Goal: Download file/media

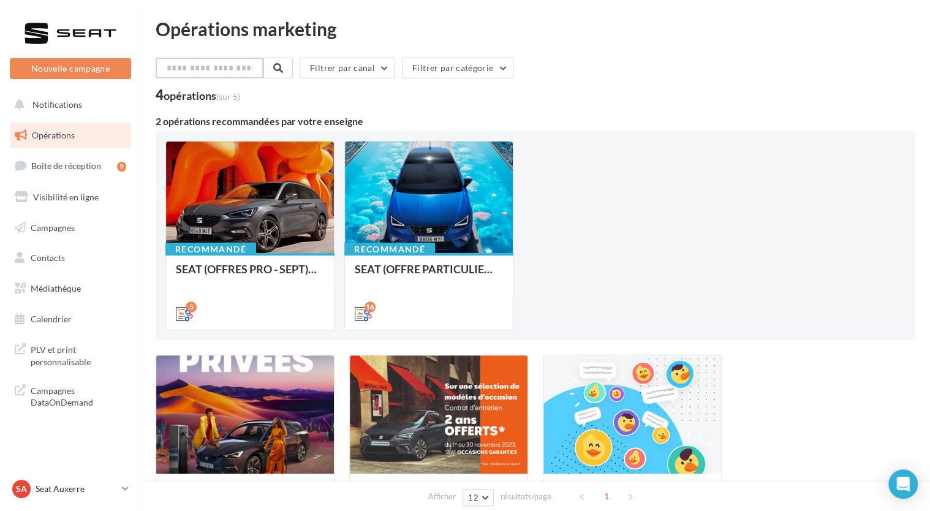
click at [225, 69] on input "text" at bounding box center [210, 68] width 108 height 21
click at [55, 295] on link "Médiathèque" at bounding box center [70, 289] width 126 height 26
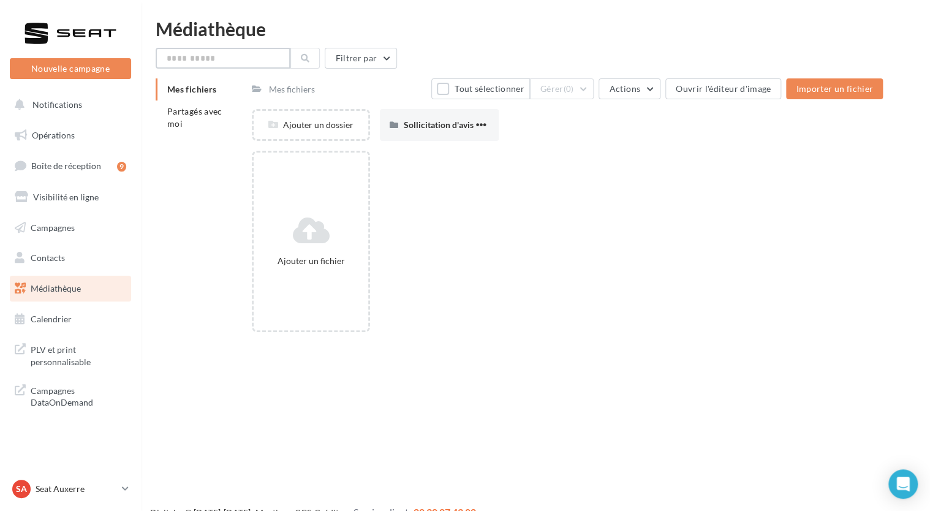
click at [225, 64] on input "text" at bounding box center [223, 58] width 135 height 21
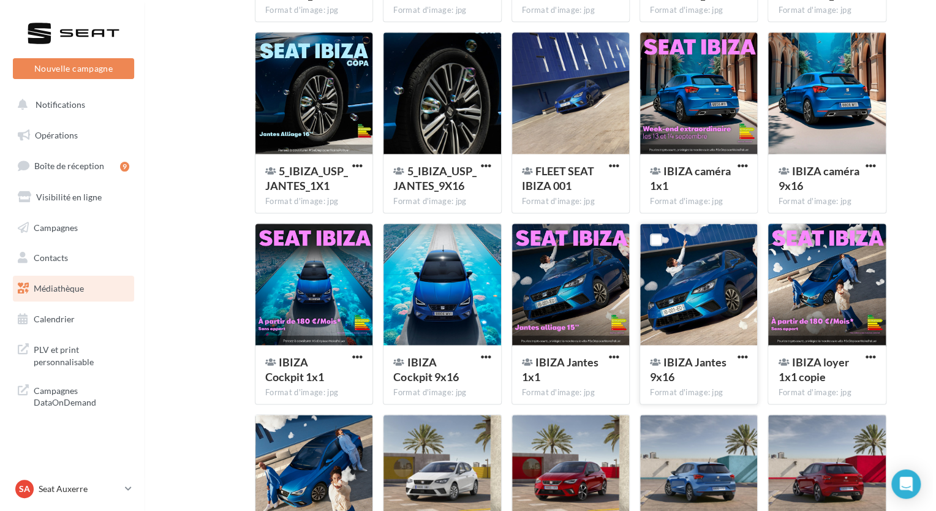
scroll to position [725, 0]
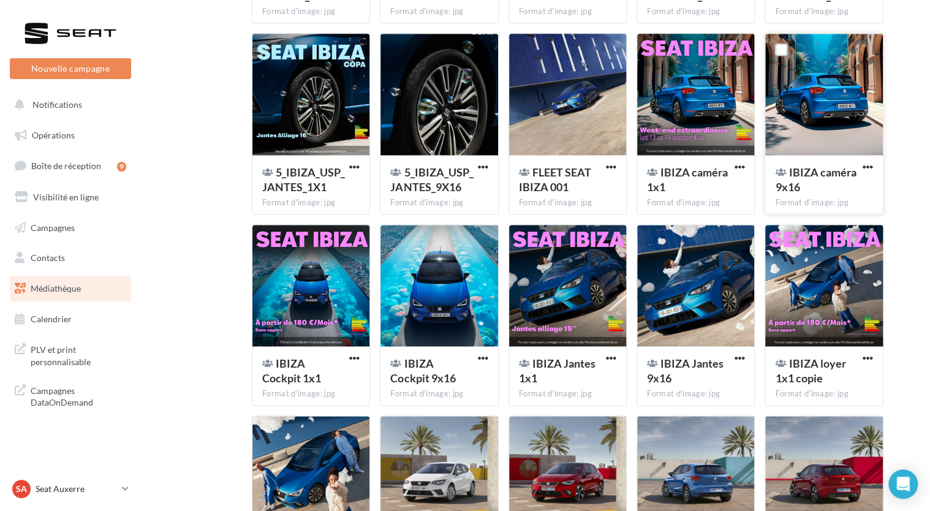
click at [810, 112] on div at bounding box center [823, 95] width 117 height 123
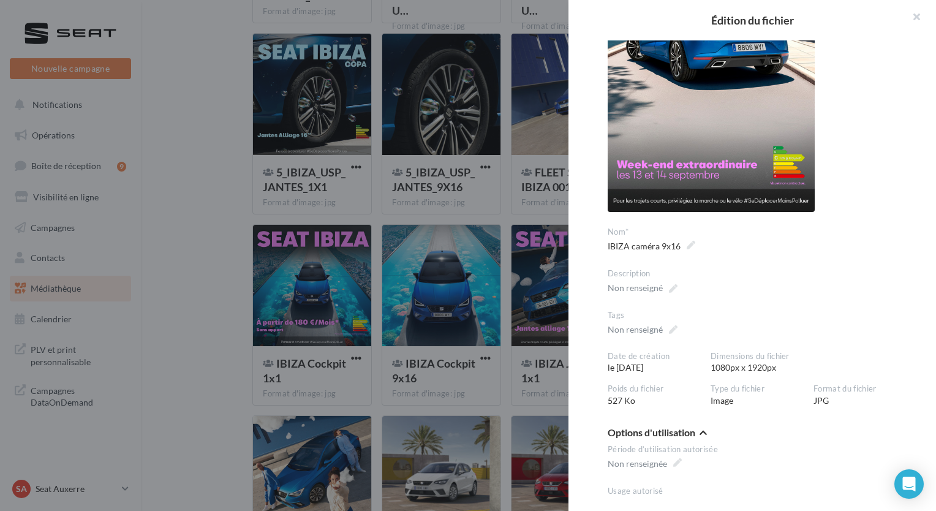
scroll to position [0, 0]
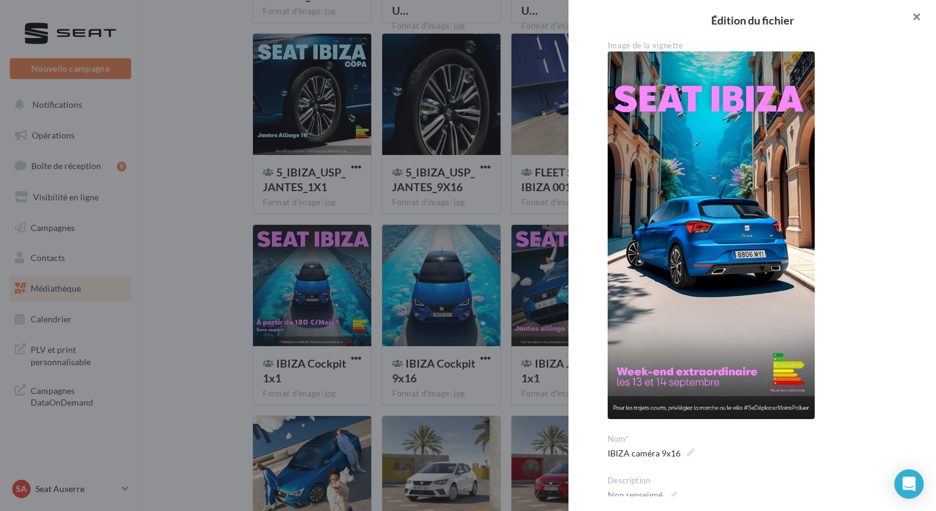
click at [914, 13] on button "button" at bounding box center [911, 18] width 49 height 37
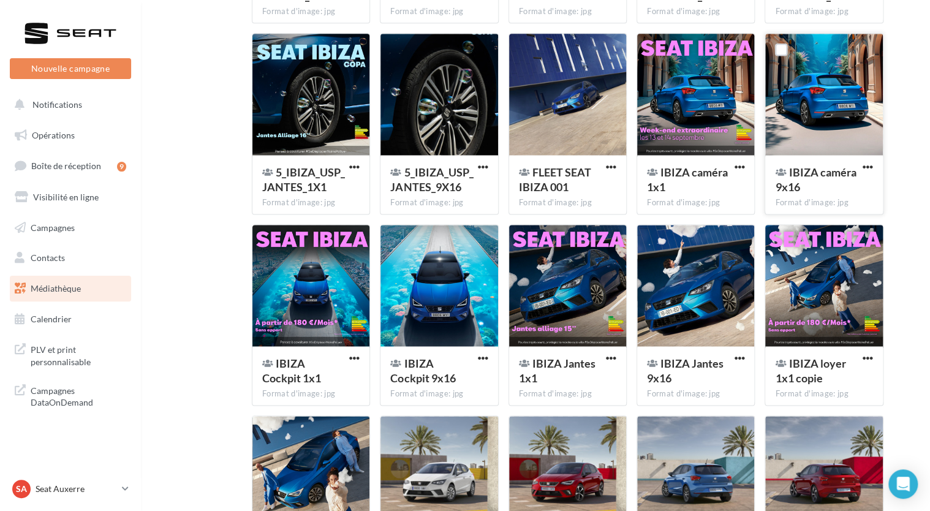
click at [812, 88] on div at bounding box center [823, 95] width 117 height 123
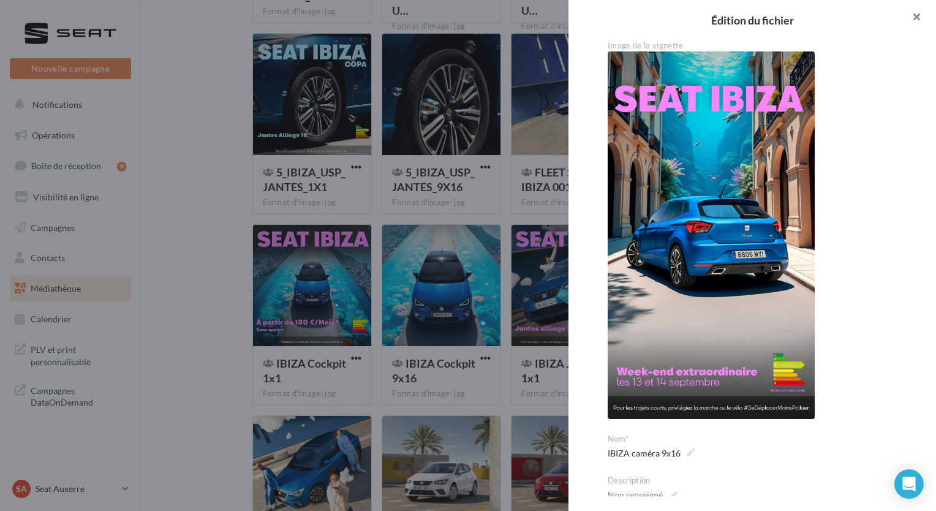
click at [914, 21] on button "button" at bounding box center [911, 18] width 49 height 37
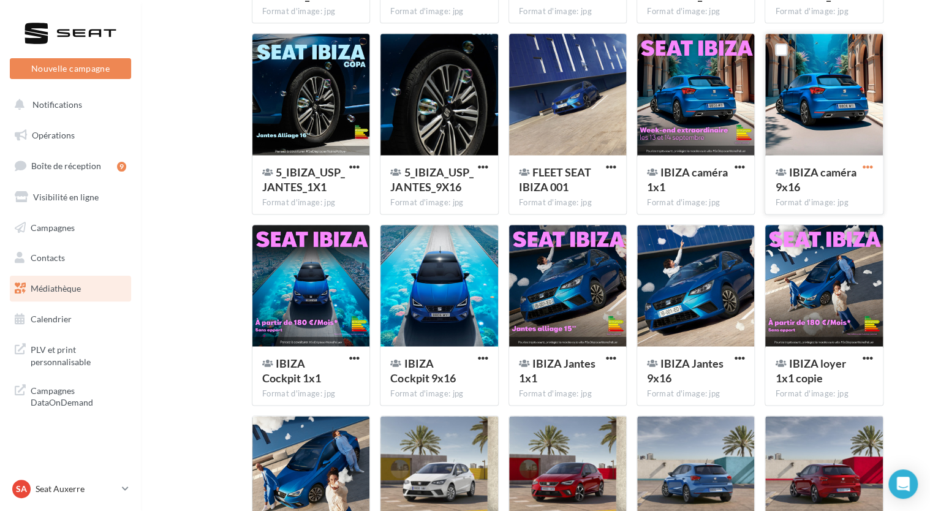
click at [864, 165] on span "button" at bounding box center [868, 167] width 10 height 10
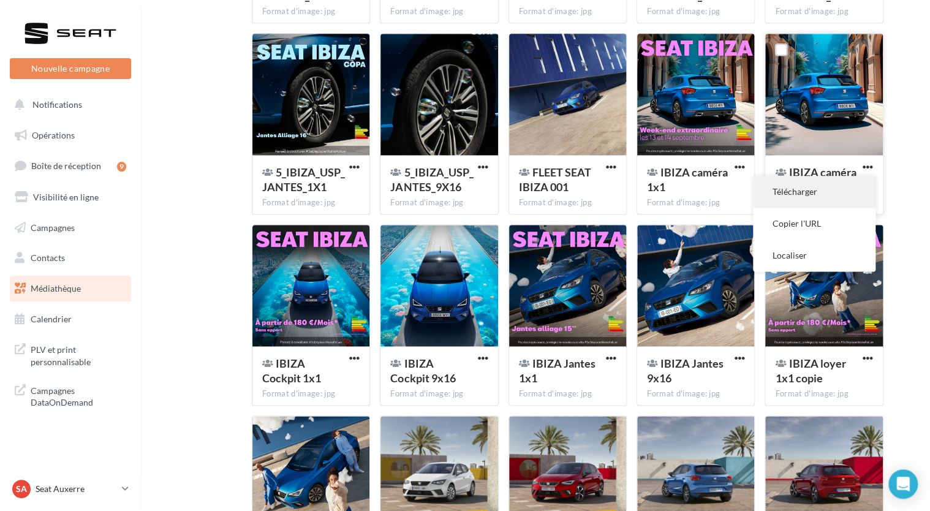
click at [800, 195] on button "Télécharger" at bounding box center [814, 192] width 123 height 32
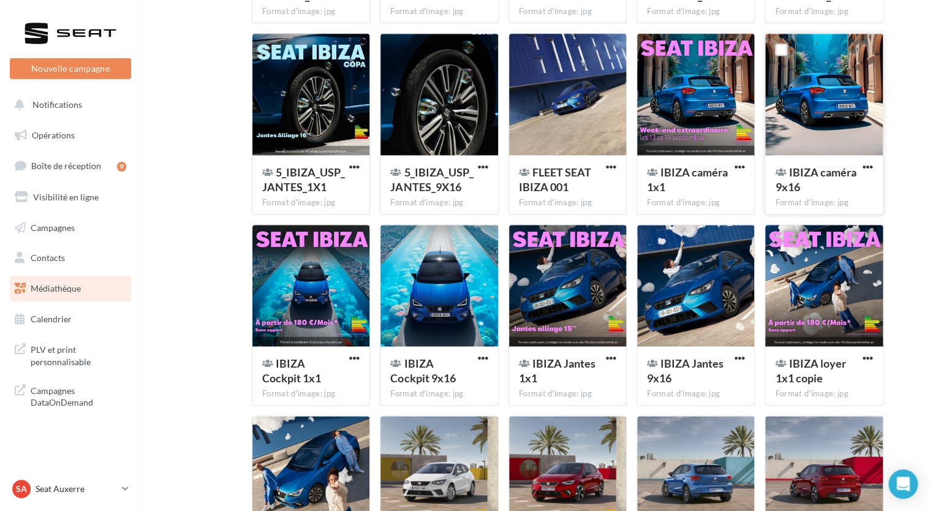
click at [907, 211] on div "Mes fichiers Partagés avec moi Résultat de la recherche: "ibiza" 00_JPO_GENERIQ…" at bounding box center [541, 171] width 770 height 1636
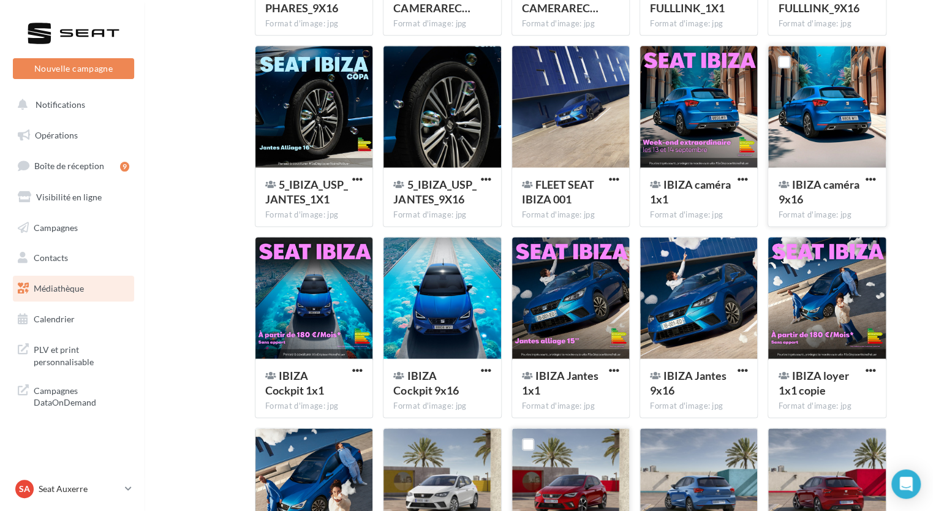
scroll to position [713, 0]
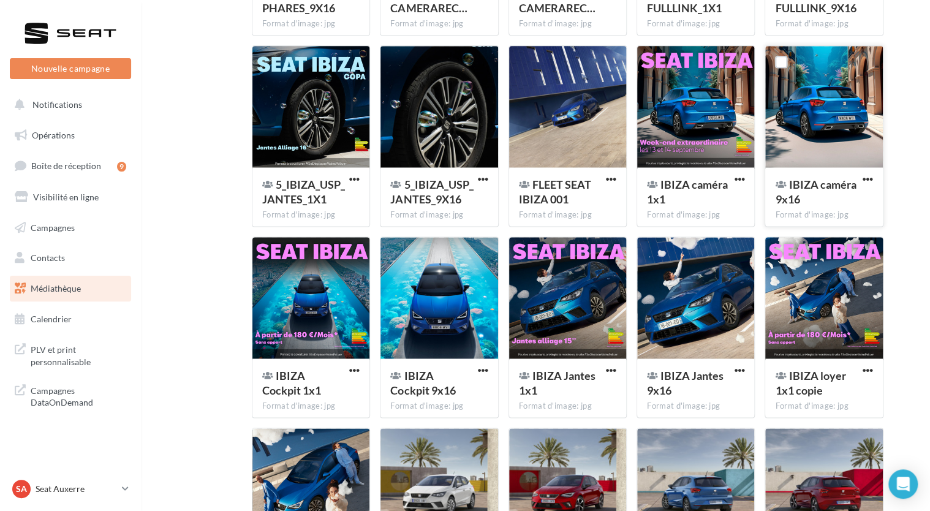
click at [861, 178] on button "button" at bounding box center [867, 180] width 15 height 12
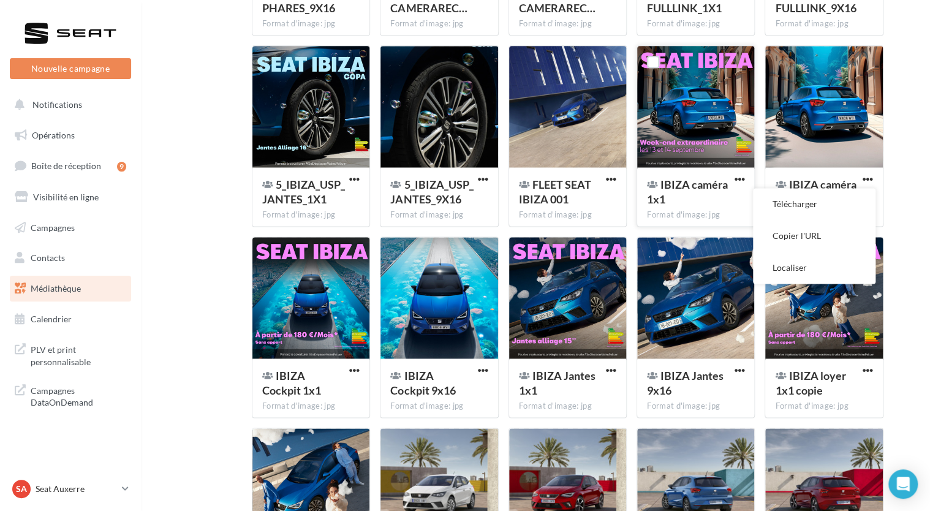
click at [693, 129] on div at bounding box center [695, 107] width 117 height 123
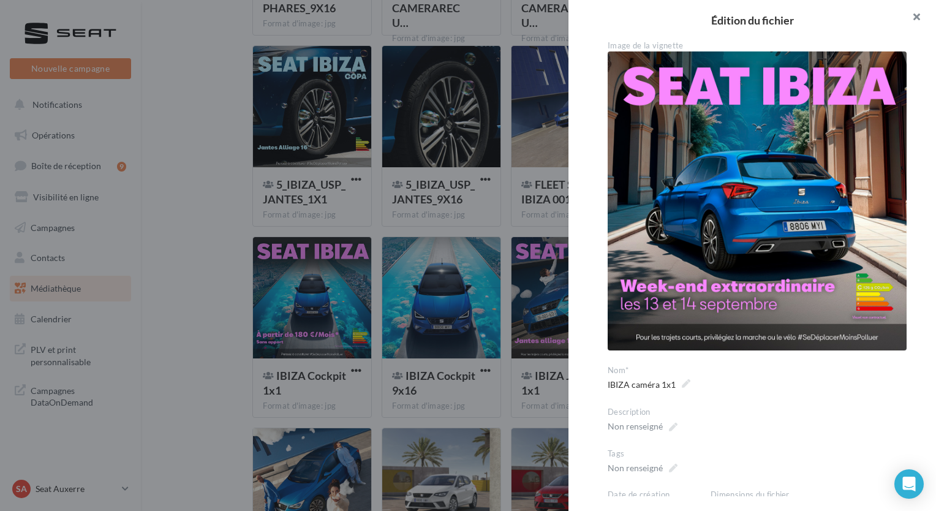
click at [917, 23] on button "button" at bounding box center [911, 18] width 49 height 37
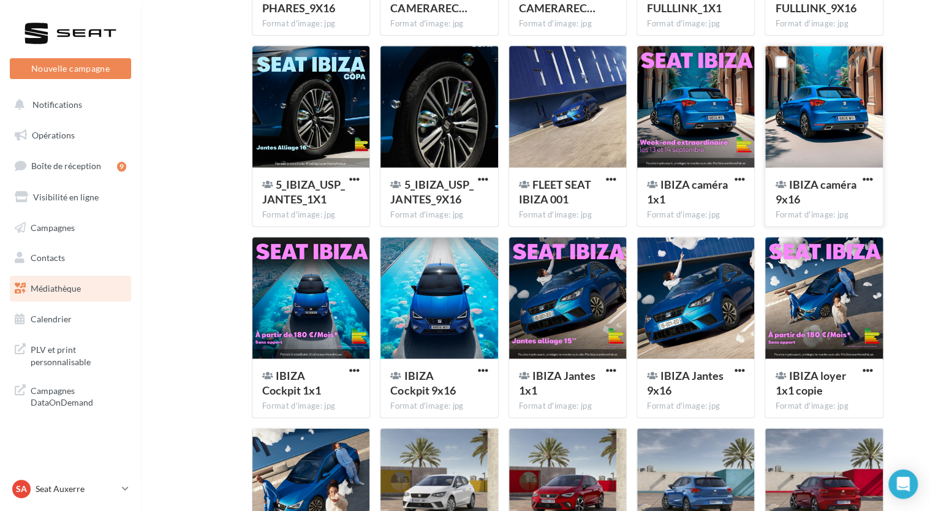
click at [831, 97] on div at bounding box center [823, 107] width 117 height 123
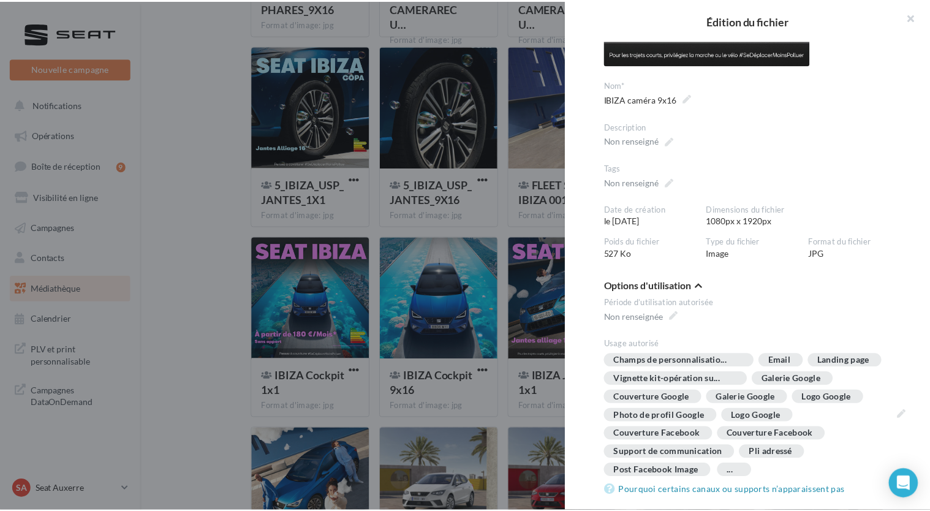
scroll to position [0, 0]
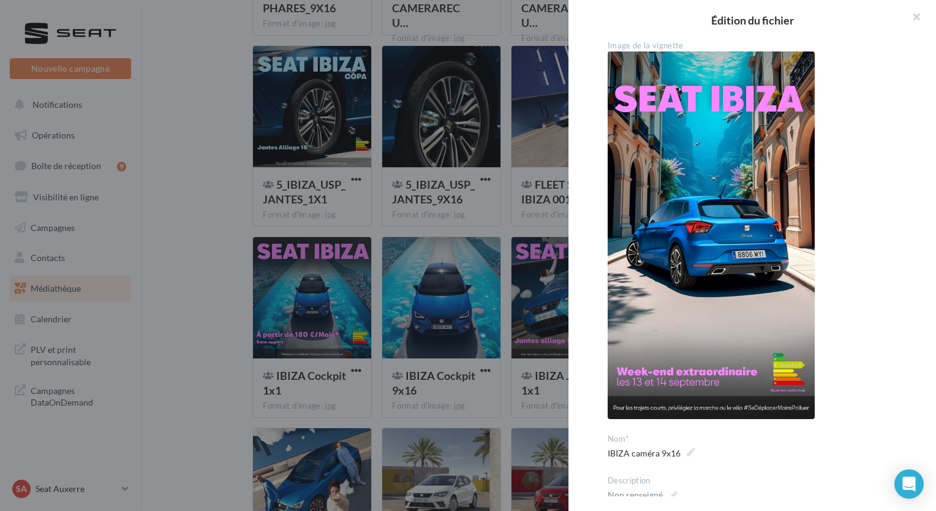
click at [656, 45] on div "Image de la vignette" at bounding box center [757, 45] width 299 height 11
click at [915, 14] on button "button" at bounding box center [911, 18] width 49 height 37
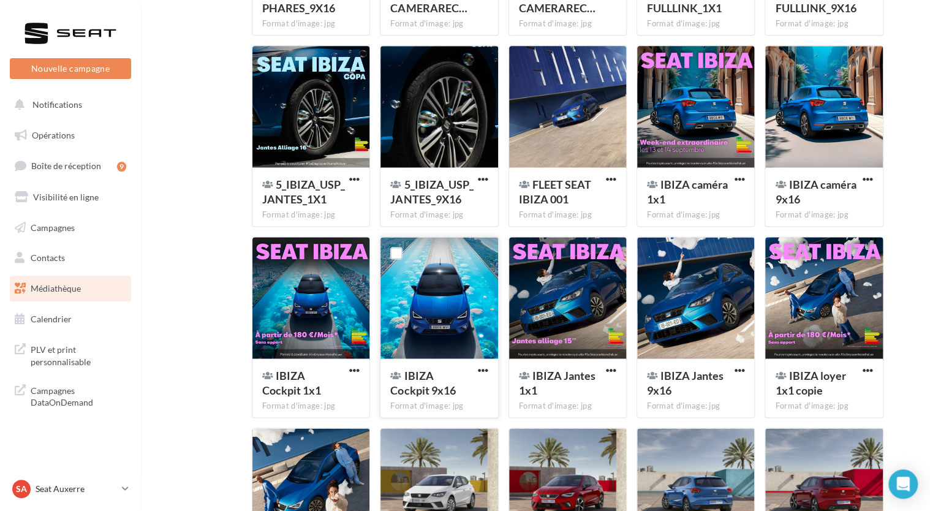
click at [426, 300] on div at bounding box center [438, 298] width 117 height 123
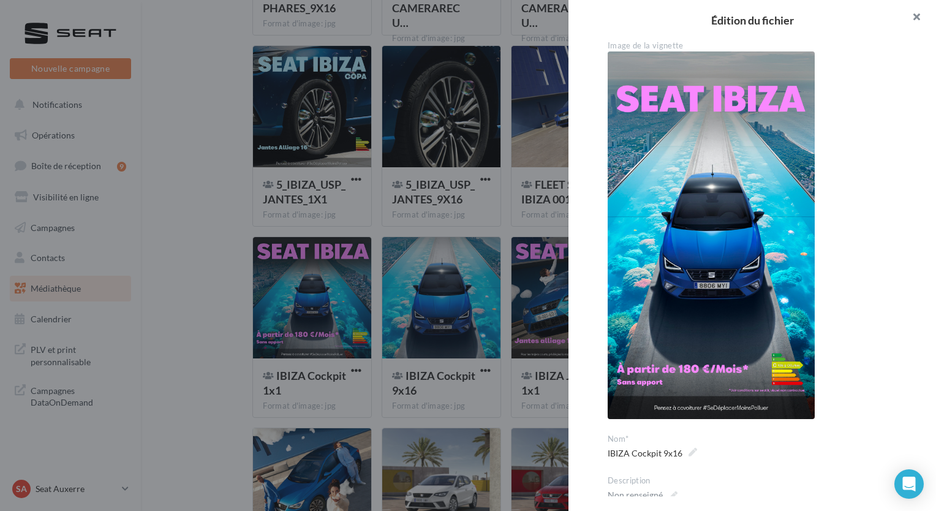
click at [917, 21] on button "button" at bounding box center [911, 18] width 49 height 37
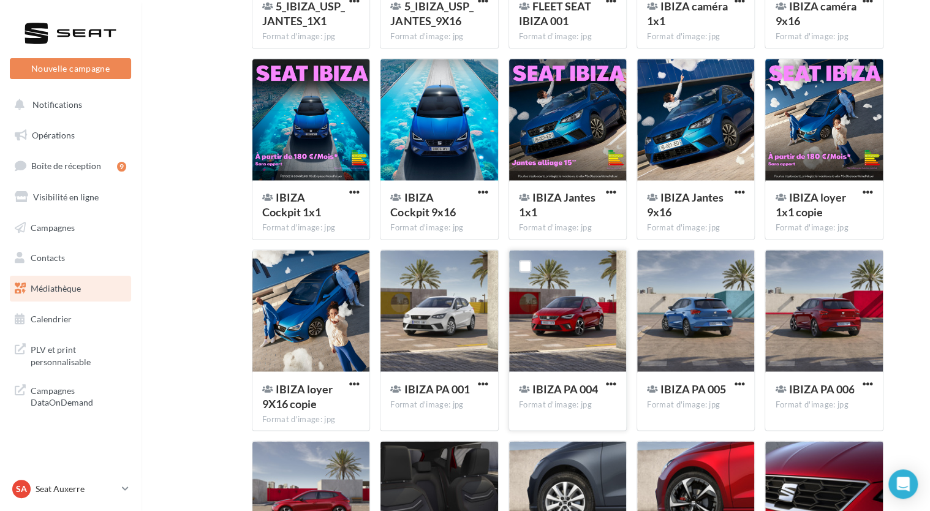
scroll to position [892, 0]
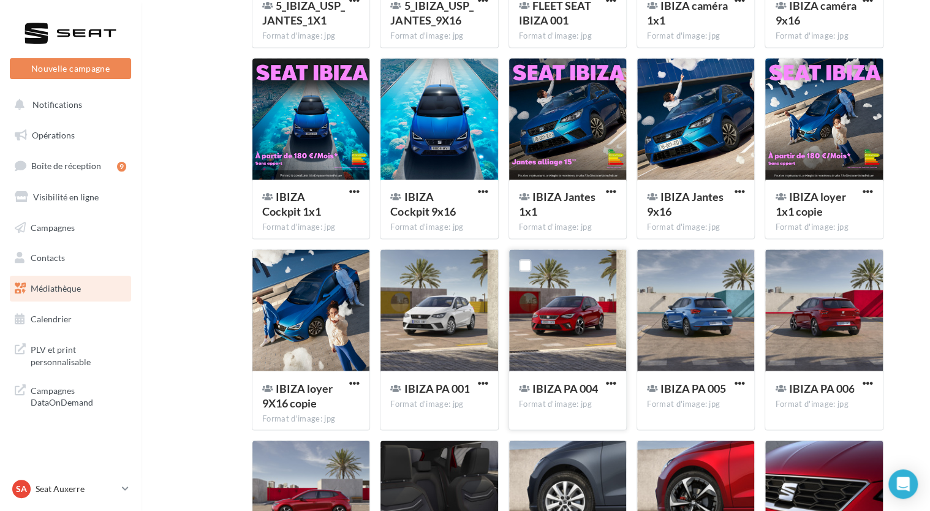
click at [580, 326] on div at bounding box center [567, 310] width 117 height 123
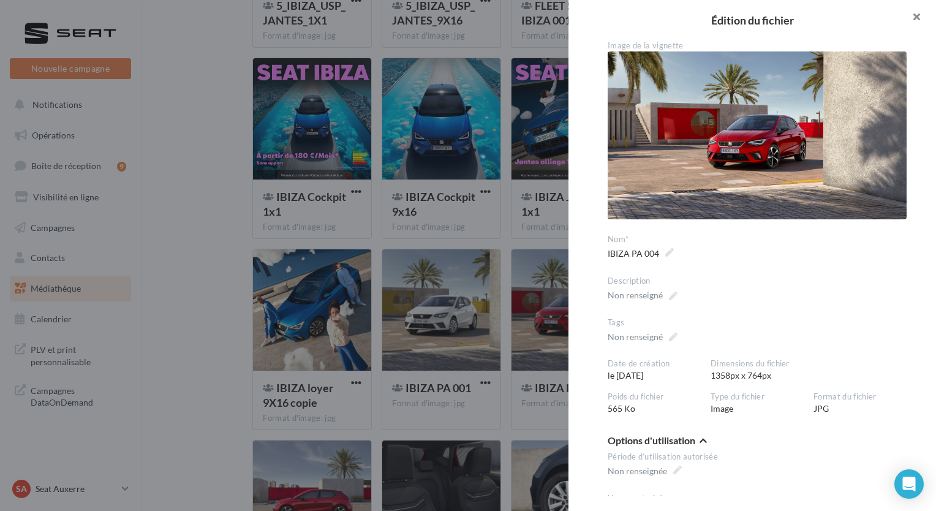
click at [914, 23] on button "button" at bounding box center [911, 18] width 49 height 37
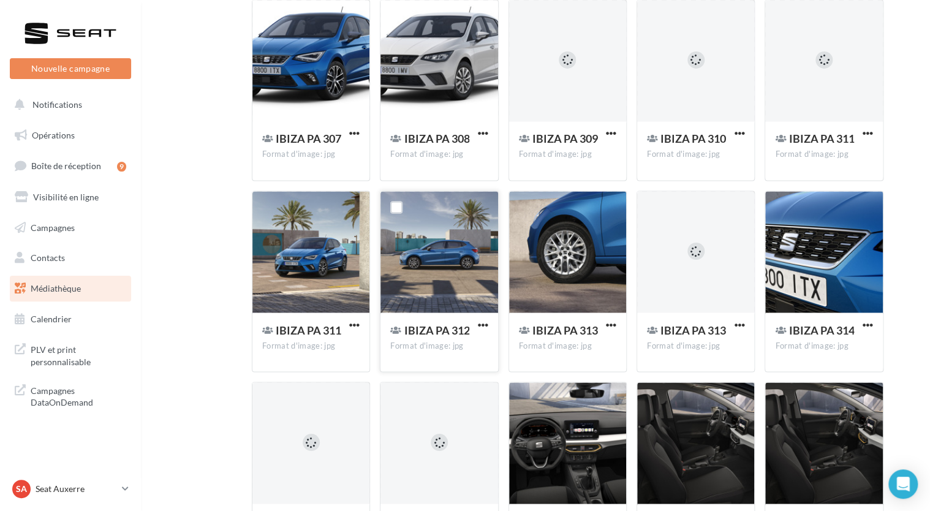
scroll to position [3244, 0]
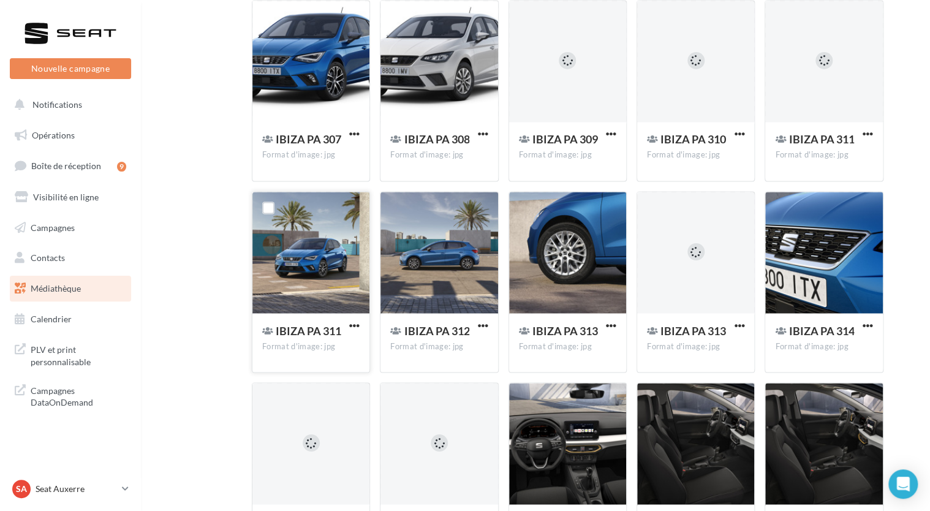
click at [294, 274] on div at bounding box center [310, 253] width 117 height 123
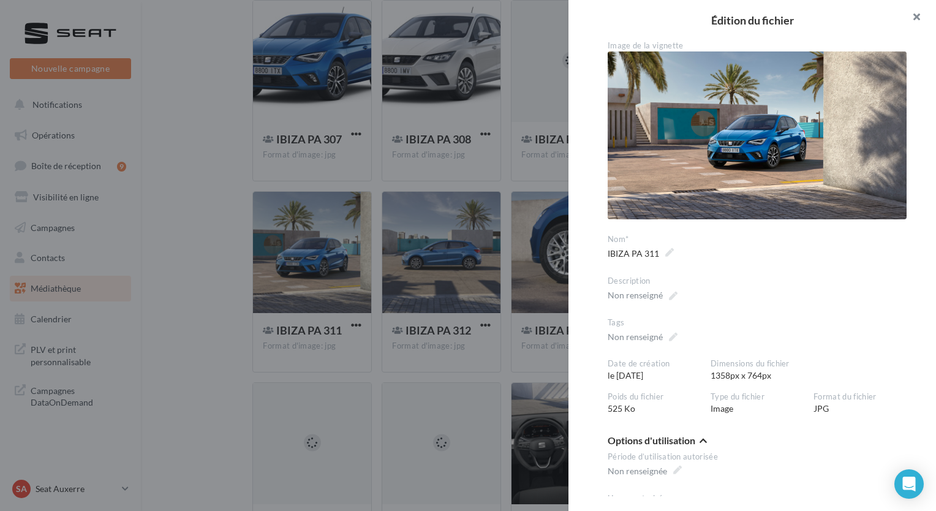
click at [909, 14] on button "button" at bounding box center [911, 18] width 49 height 37
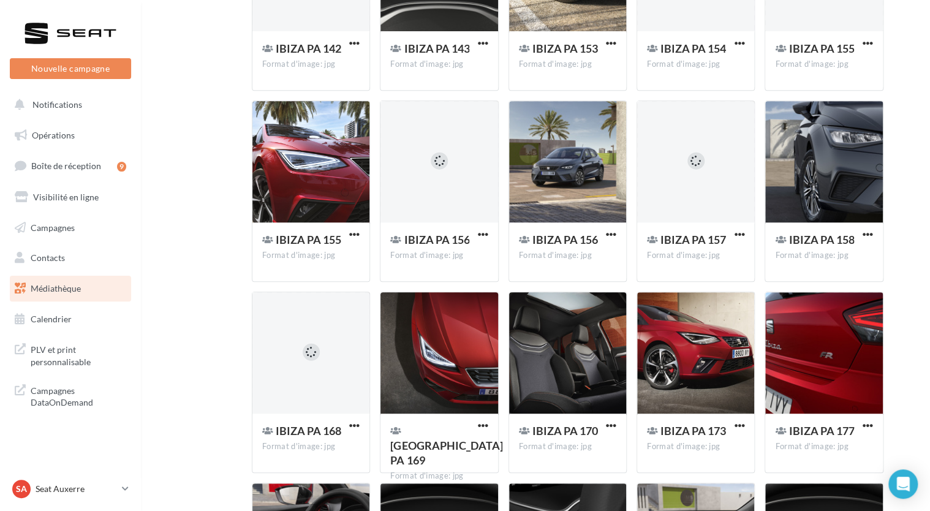
scroll to position [2485, 0]
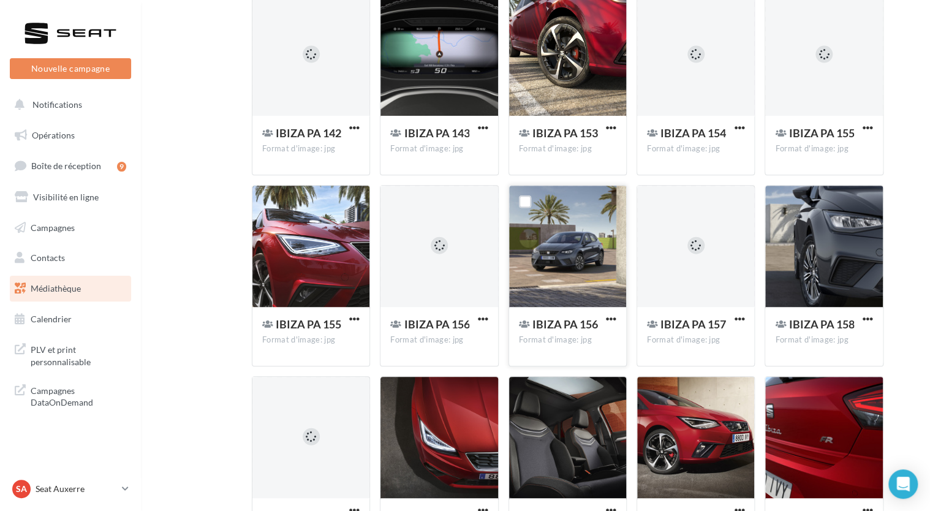
click at [586, 243] on div at bounding box center [567, 247] width 117 height 123
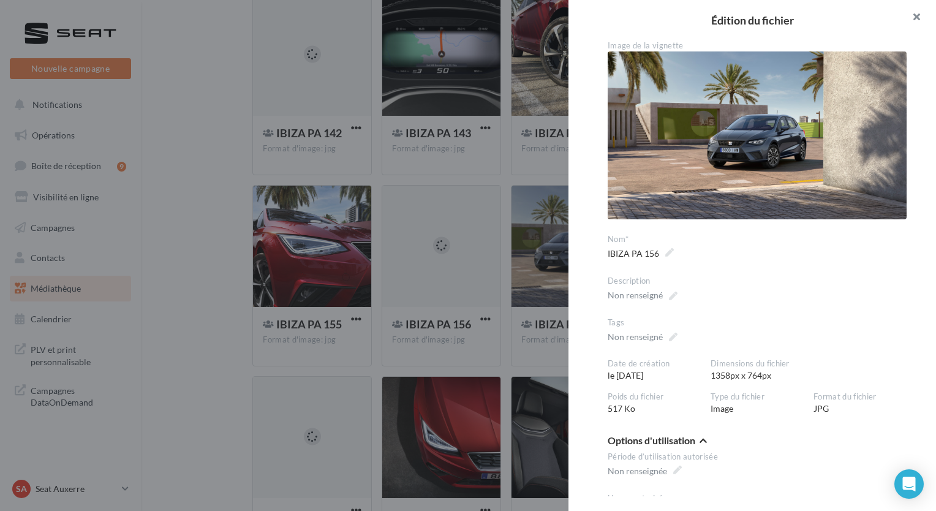
click at [909, 23] on button "button" at bounding box center [911, 18] width 49 height 37
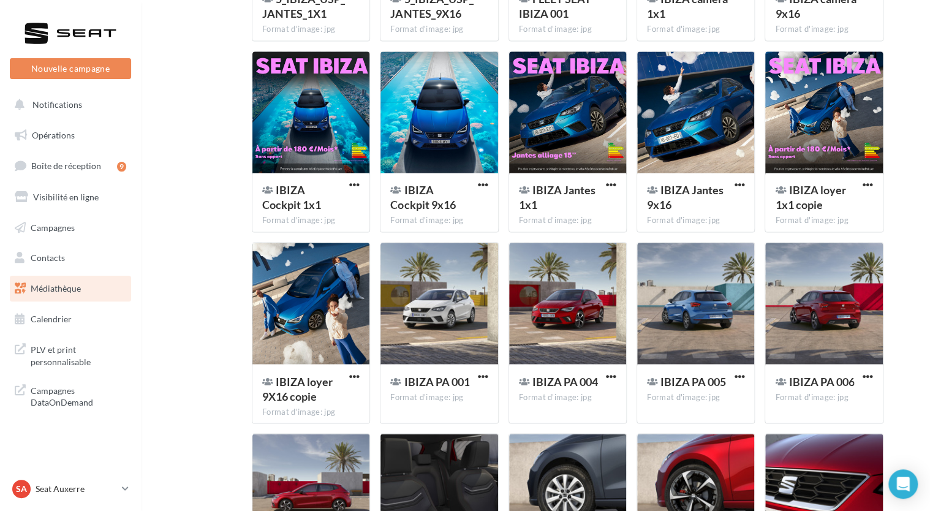
scroll to position [823, 0]
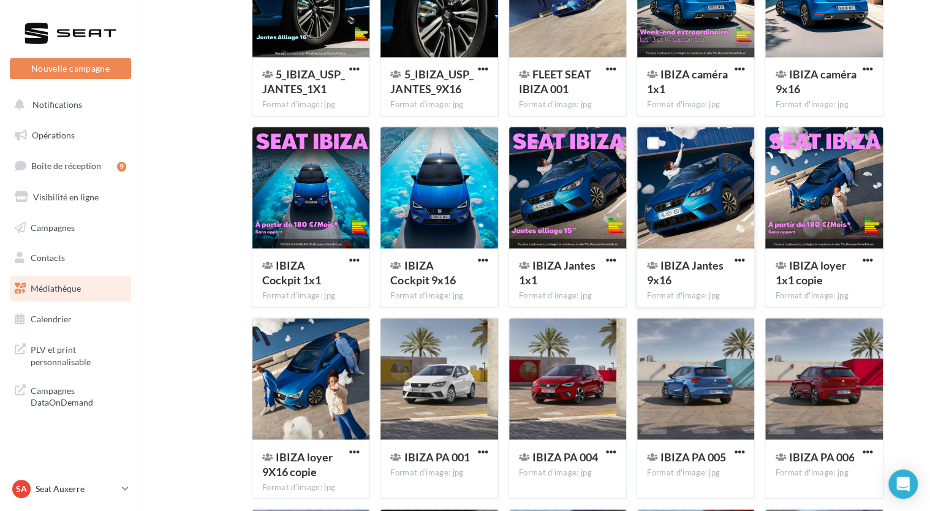
click at [689, 189] on div at bounding box center [695, 188] width 117 height 123
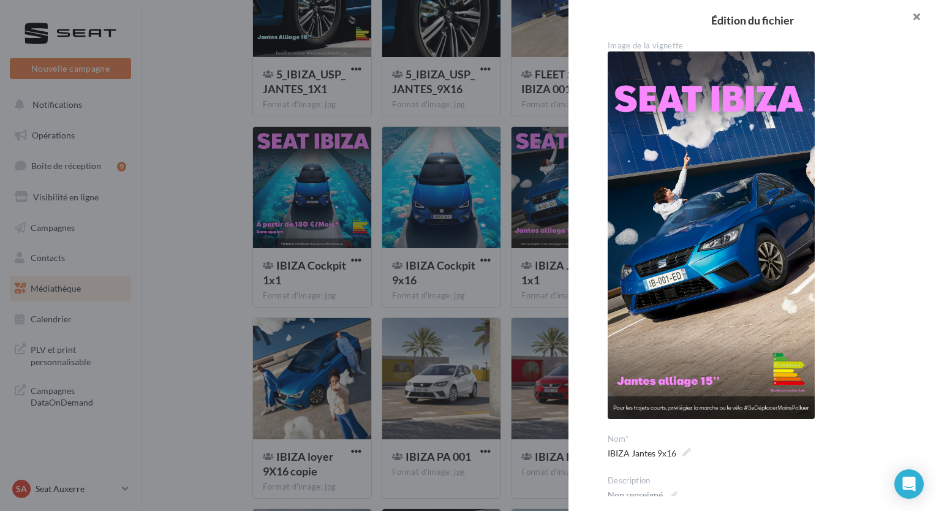
click at [917, 17] on button "button" at bounding box center [911, 18] width 49 height 37
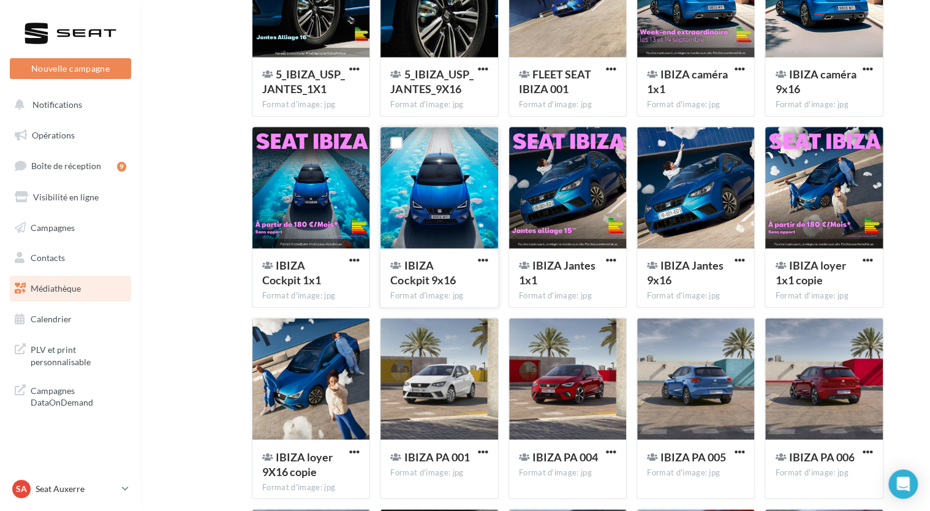
click at [448, 202] on div at bounding box center [438, 188] width 117 height 123
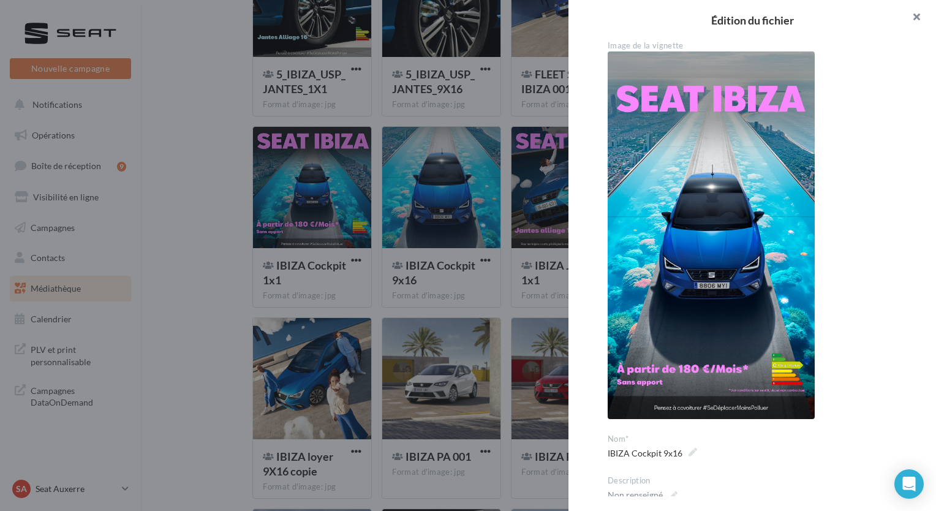
click at [917, 23] on button "button" at bounding box center [911, 18] width 49 height 37
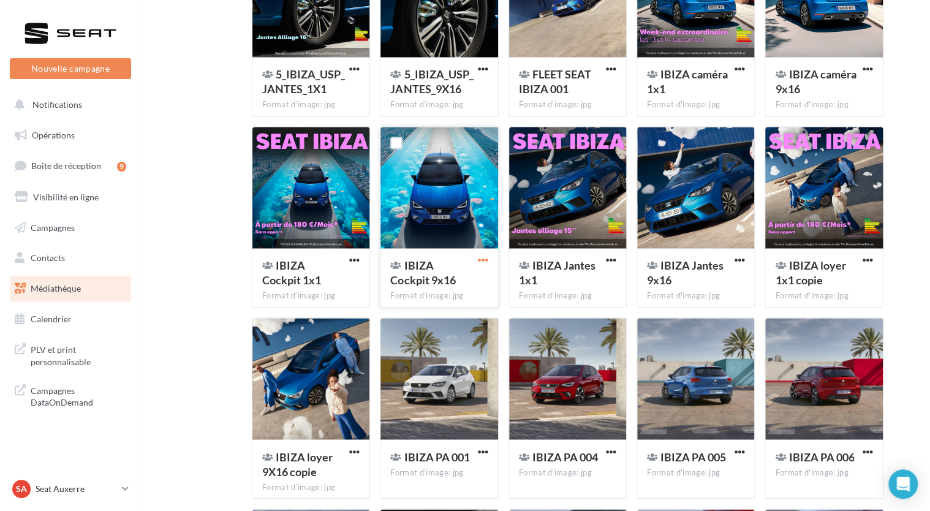
click at [481, 262] on span "button" at bounding box center [483, 260] width 10 height 10
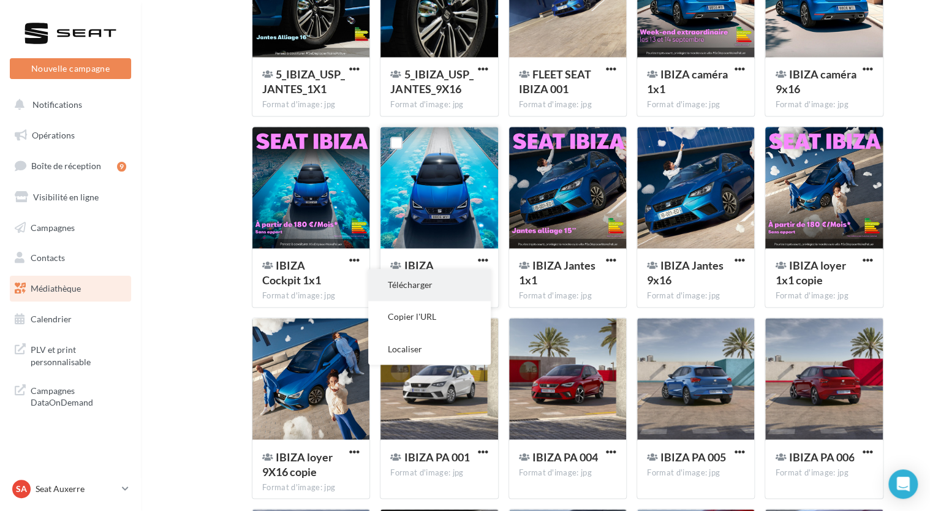
click at [420, 289] on button "Télécharger" at bounding box center [429, 285] width 123 height 32
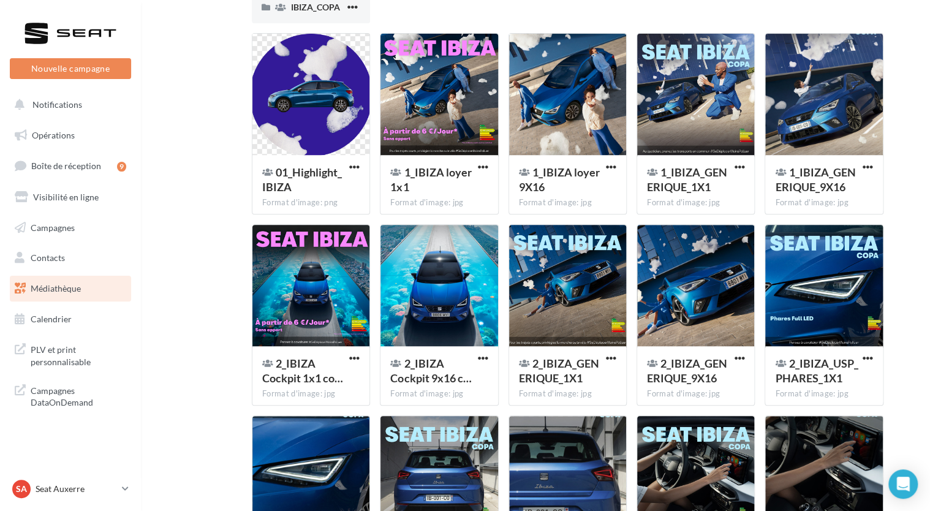
scroll to position [0, 0]
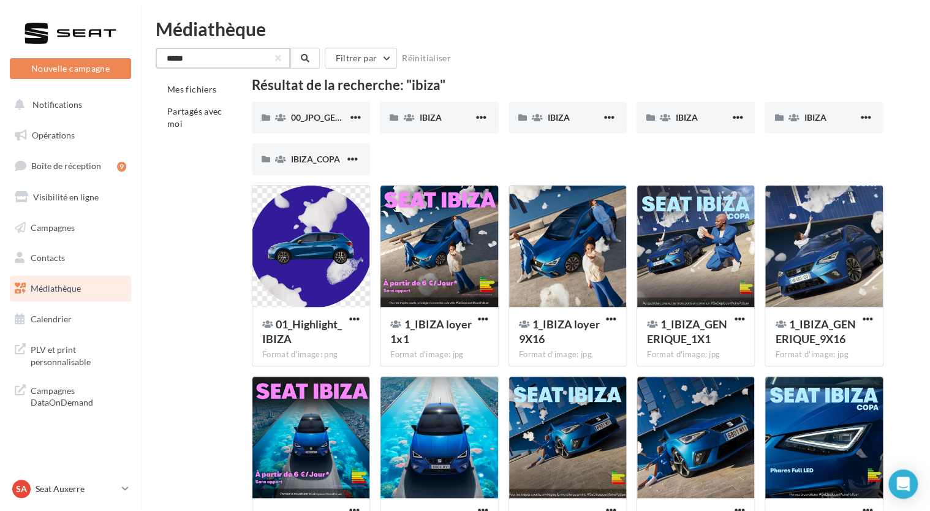
click at [233, 64] on input "*****" at bounding box center [223, 58] width 135 height 21
type input "*****"
click at [430, 116] on span "IBIZA" at bounding box center [430, 117] width 22 height 10
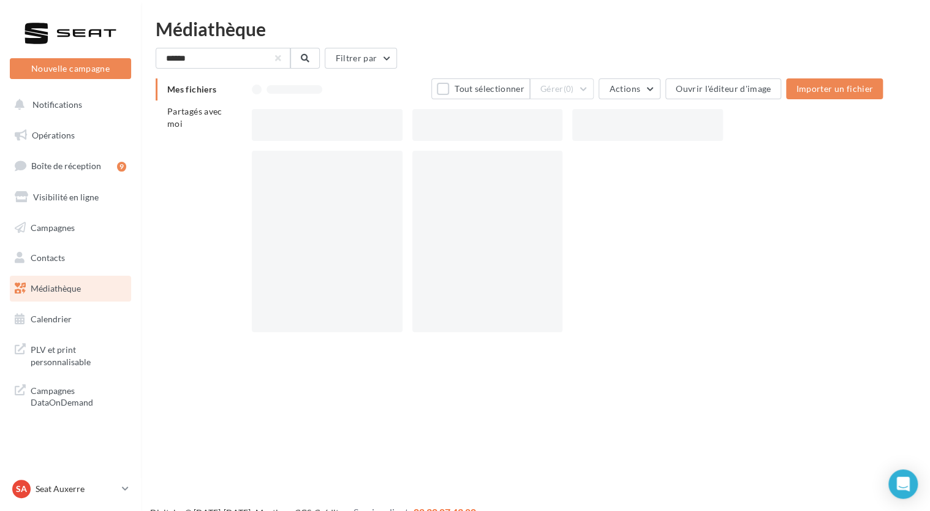
click at [430, 116] on div at bounding box center [487, 125] width 151 height 32
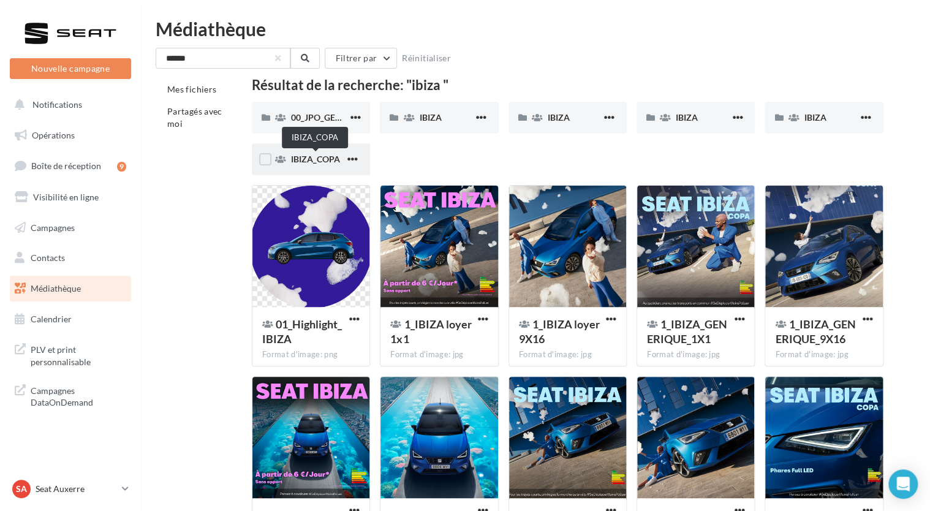
click at [320, 155] on span "IBIZA_COPA" at bounding box center [315, 159] width 49 height 10
click at [605, 117] on span "button" at bounding box center [609, 117] width 10 height 10
click at [600, 49] on div "***** Filtrer par Réinitialiser" at bounding box center [536, 58] width 760 height 21
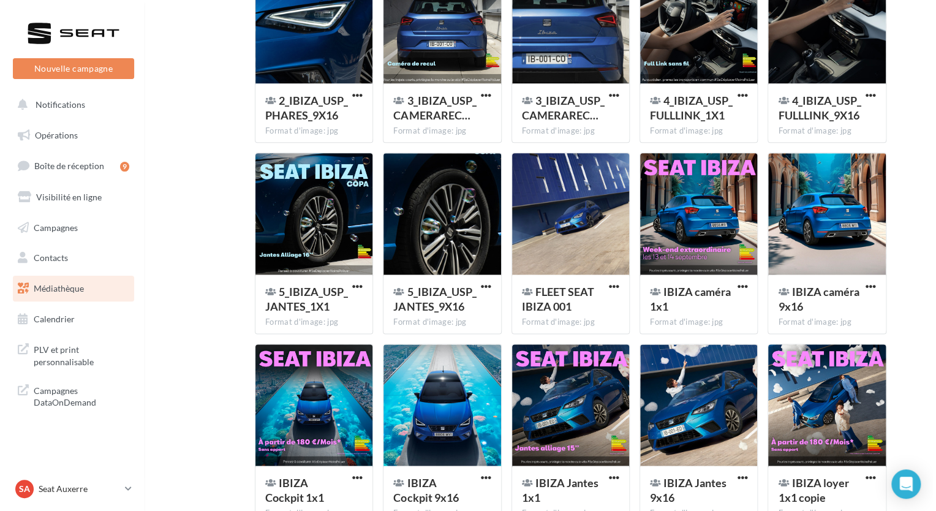
scroll to position [605, 0]
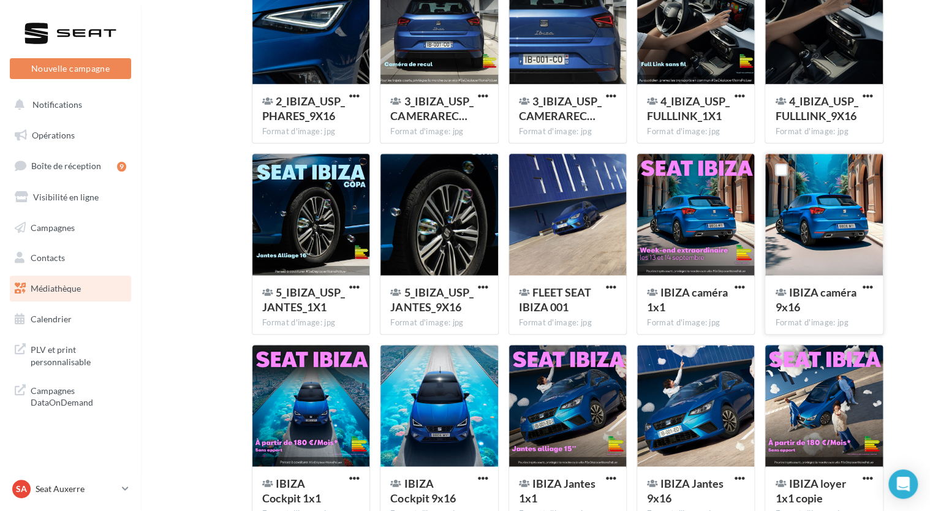
click at [865, 232] on div at bounding box center [823, 215] width 117 height 123
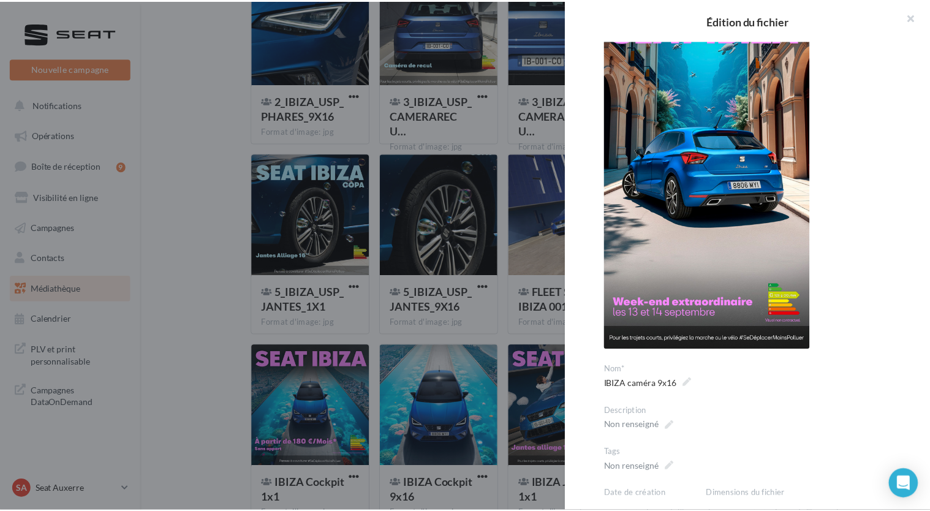
scroll to position [0, 0]
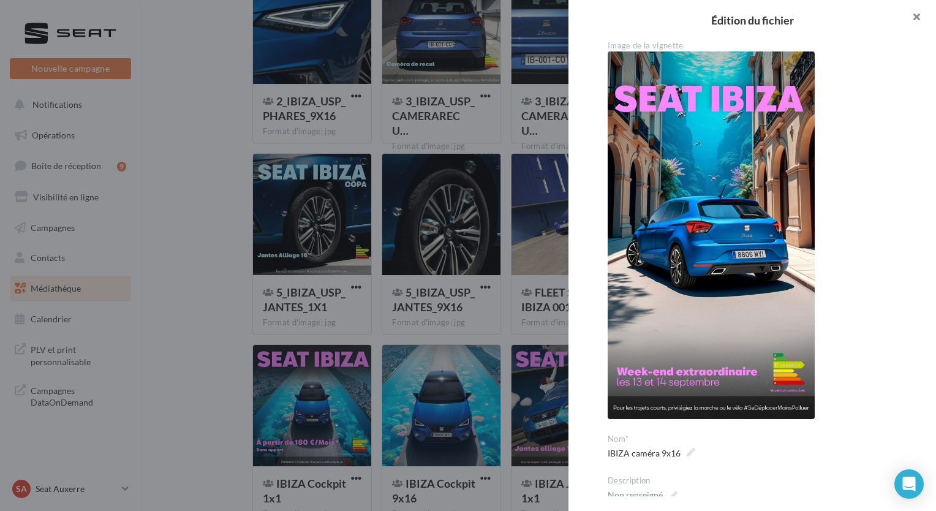
click at [918, 17] on button "button" at bounding box center [911, 18] width 49 height 37
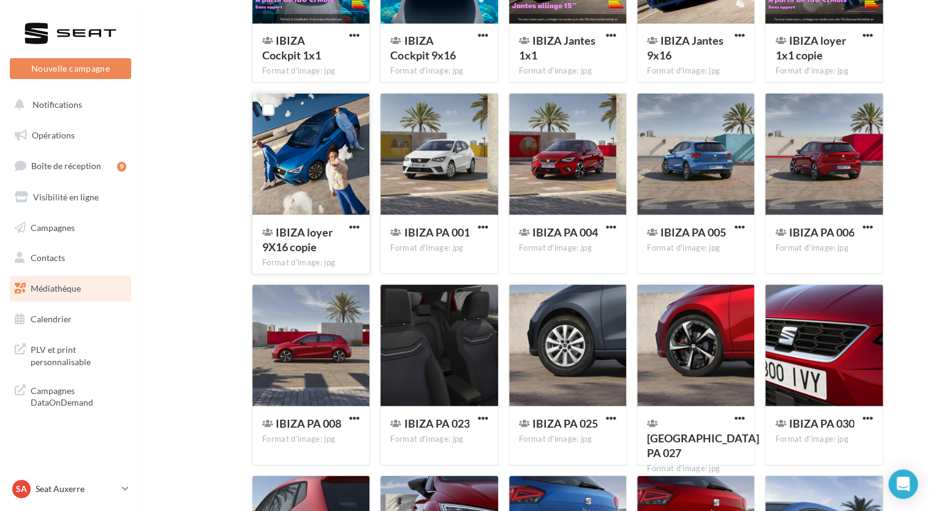
scroll to position [1038, 0]
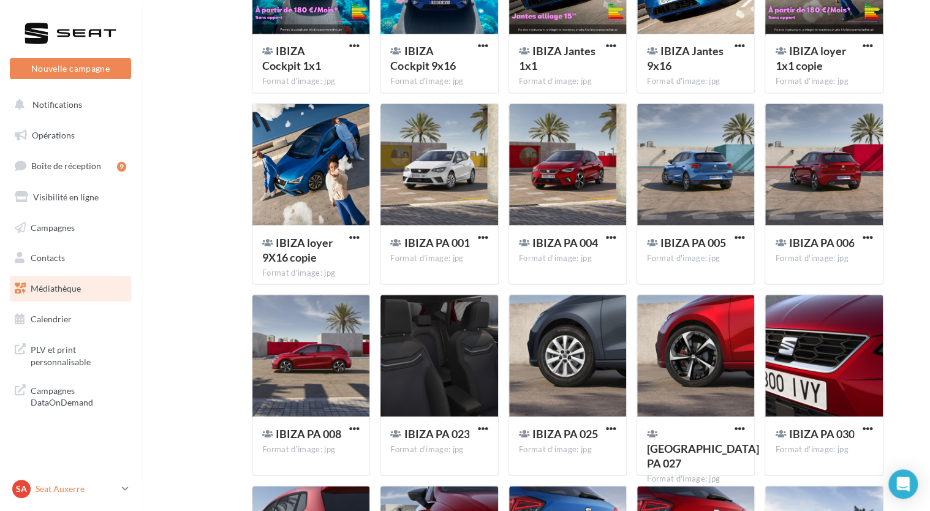
click at [78, 493] on p "Seat Auxerre" at bounding box center [76, 489] width 81 height 12
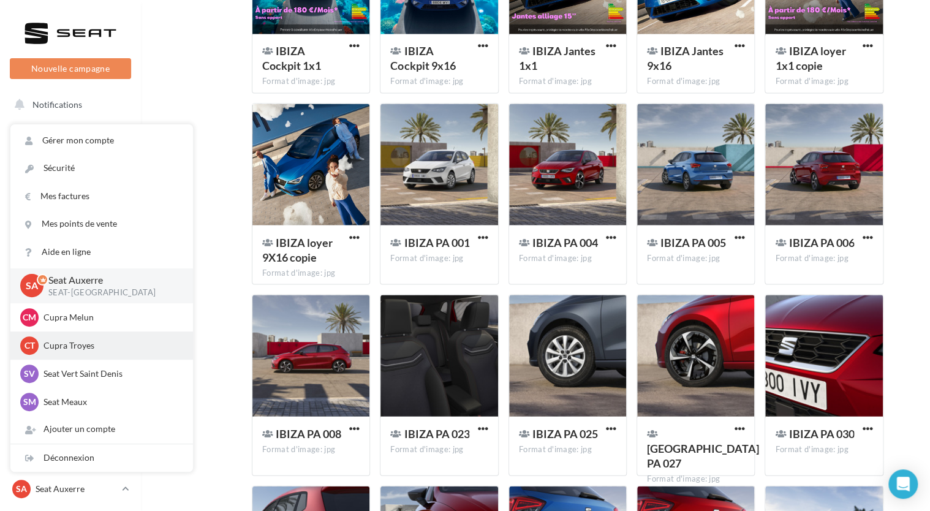
click at [75, 340] on p "Cupra Troyes" at bounding box center [111, 345] width 135 height 12
